Goal: Transaction & Acquisition: Obtain resource

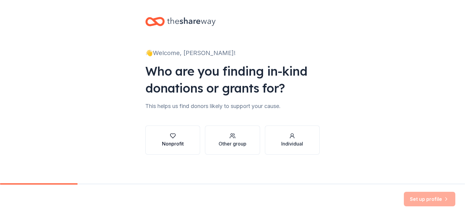
click at [190, 131] on button "Nonprofit" at bounding box center [172, 140] width 55 height 29
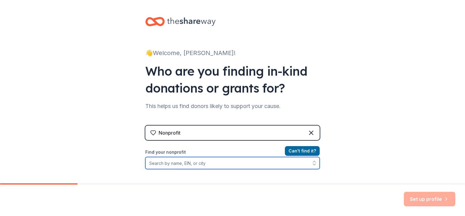
click at [290, 160] on input "Find your nonprofit" at bounding box center [232, 163] width 174 height 12
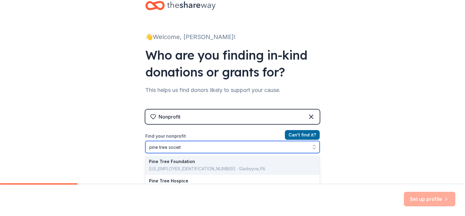
type input "pine tree society"
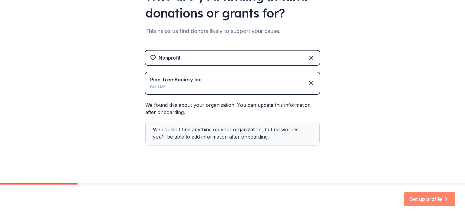
scroll to position [78, 0]
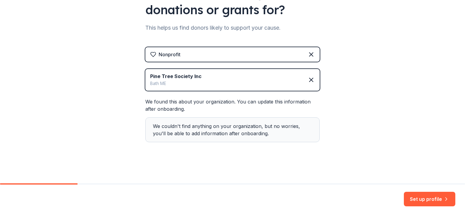
click at [427, 200] on button "Set up profile" at bounding box center [429, 199] width 51 height 15
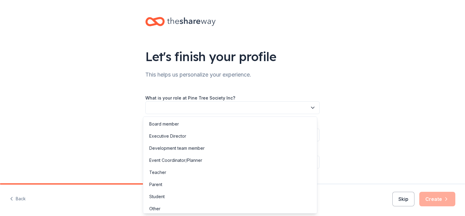
click at [225, 111] on button "button" at bounding box center [232, 107] width 174 height 13
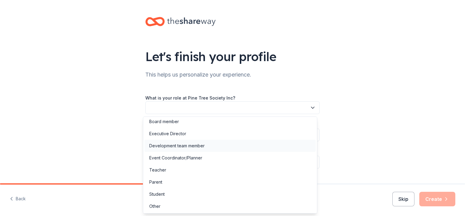
click at [186, 143] on div "Development team member" at bounding box center [176, 145] width 55 height 7
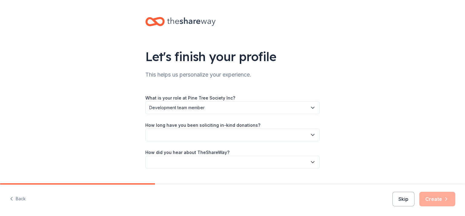
click at [224, 131] on button "button" at bounding box center [232, 135] width 174 height 13
click at [178, 160] on div "1 to 2 years" at bounding box center [229, 163] width 171 height 12
click at [190, 159] on button "button" at bounding box center [232, 162] width 174 height 13
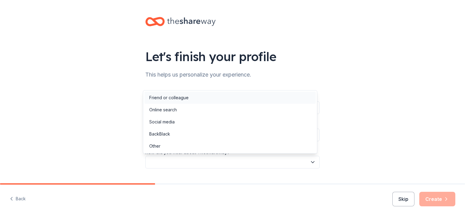
click at [185, 97] on div "Friend or colleague" at bounding box center [168, 97] width 39 height 7
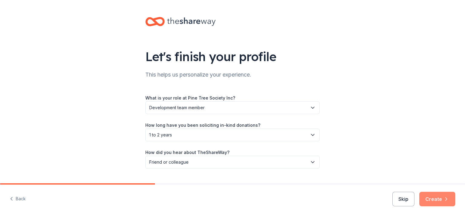
click at [443, 198] on icon "button" at bounding box center [446, 199] width 6 height 6
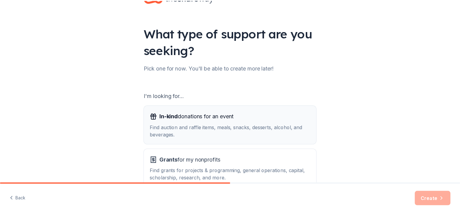
scroll to position [61, 0]
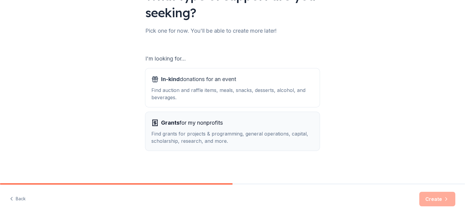
click at [201, 130] on div "Find grants for projects & programming, general operations, capital, scholarshi…" at bounding box center [232, 137] width 162 height 15
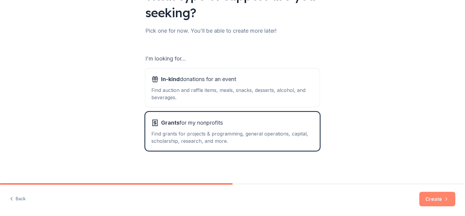
click at [431, 196] on button "Create" at bounding box center [437, 199] width 36 height 15
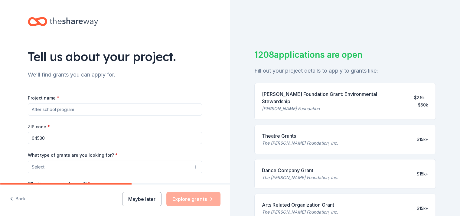
click at [144, 197] on button "Maybe later" at bounding box center [141, 199] width 39 height 15
click at [144, 199] on button "Maybe later" at bounding box center [141, 199] width 39 height 15
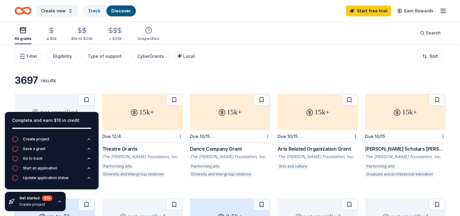
click at [264, 68] on div "3697 results not specified Rolling WK [PERSON_NAME] Foundation [PERSON_NAME] [P…" at bounding box center [230, 190] width 460 height 293
click at [59, 202] on icon "button" at bounding box center [59, 201] width 5 height 5
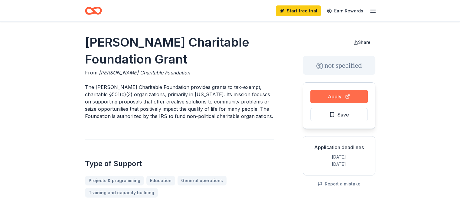
click at [333, 100] on button "Apply" at bounding box center [338, 96] width 57 height 13
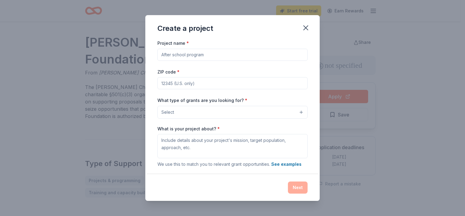
click at [197, 55] on input "Project name *" at bounding box center [232, 55] width 150 height 12
click at [298, 25] on div "Create a project" at bounding box center [232, 27] width 174 height 24
click at [305, 28] on icon "button" at bounding box center [305, 28] width 4 height 4
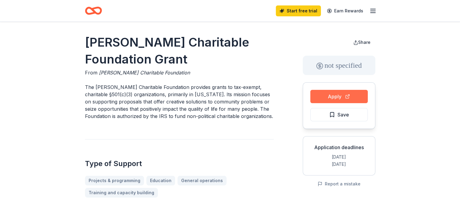
click at [333, 100] on button "Apply" at bounding box center [338, 96] width 57 height 13
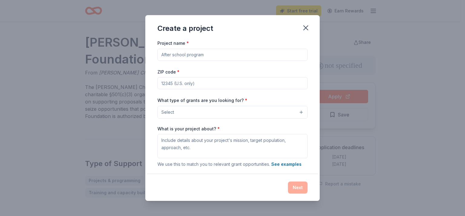
click at [195, 53] on input "Project name *" at bounding box center [232, 55] width 150 height 12
type input "Pine Tree Society"
click at [183, 80] on input "ZIP code *" at bounding box center [232, 83] width 150 height 12
type input "04530"
click at [184, 109] on button "Select" at bounding box center [232, 112] width 150 height 13
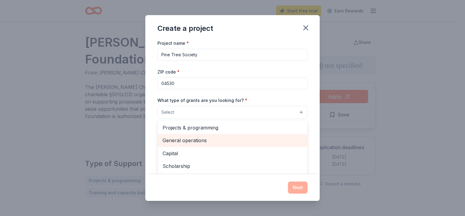
click at [191, 138] on span "General operations" at bounding box center [232, 140] width 140 height 8
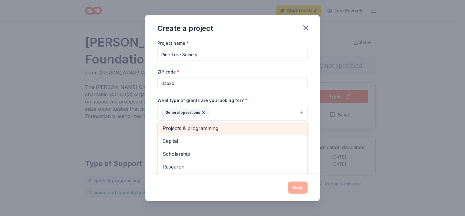
click at [206, 127] on span "Projects & programming" at bounding box center [232, 128] width 140 height 8
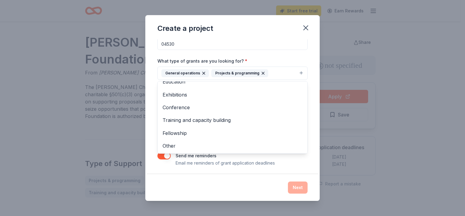
scroll to position [41, 0]
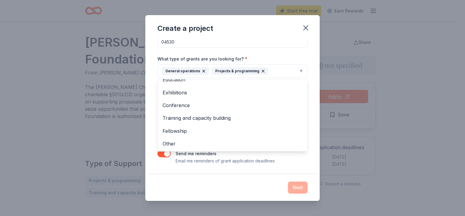
click at [287, 170] on div "Project name * Pine Tree Society ZIP code * 04530 What type of grants are you l…" at bounding box center [232, 106] width 174 height 135
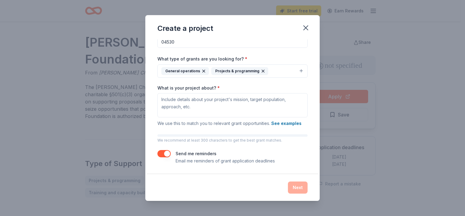
click at [168, 152] on button "button" at bounding box center [163, 153] width 13 height 7
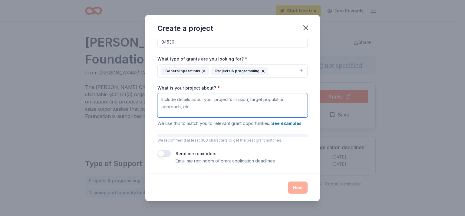
click at [192, 104] on textarea "What is your project about? *" at bounding box center [232, 105] width 150 height 24
type textarea "Disability resources for Maine families"
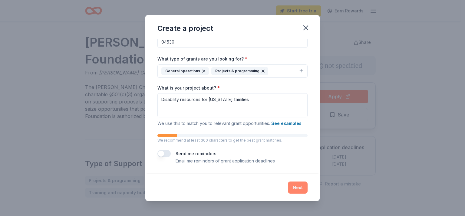
click at [299, 187] on button "Next" at bounding box center [298, 187] width 20 height 12
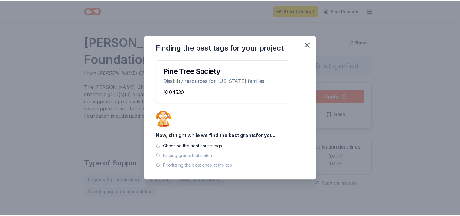
scroll to position [0, 0]
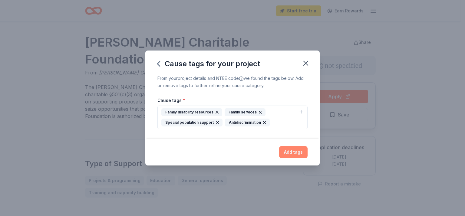
click at [294, 149] on button "Add tags" at bounding box center [293, 152] width 28 height 12
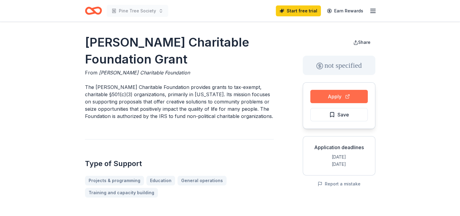
click at [337, 96] on button "Apply" at bounding box center [338, 96] width 57 height 13
click at [336, 95] on button "Apply" at bounding box center [338, 96] width 57 height 13
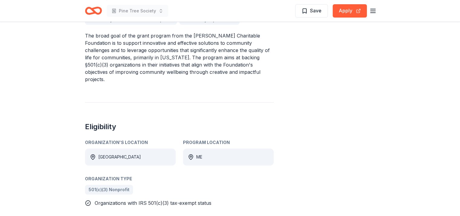
scroll to position [181, 0]
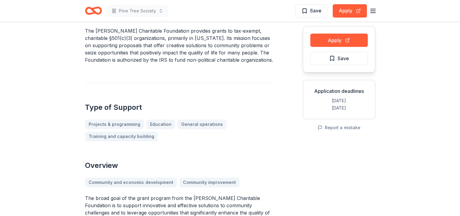
scroll to position [0, 0]
